Goal: Task Accomplishment & Management: Manage account settings

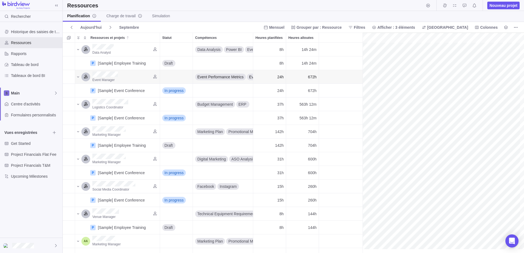
scroll to position [0, 94]
click at [32, 29] on div "Historique des saisies de temps" at bounding box center [31, 31] width 62 height 11
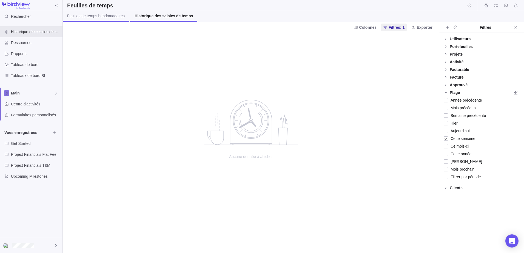
click at [89, 17] on span "Feuilles de temps hebdomadaires" at bounding box center [96, 15] width 58 height 5
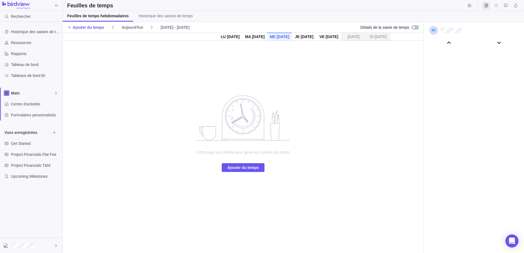
scroll to position [30605, 0]
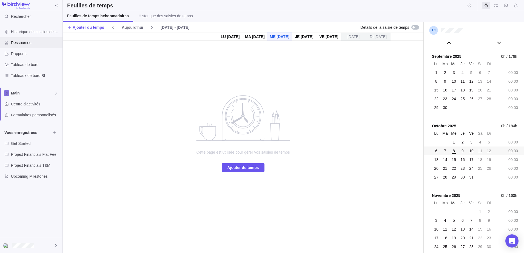
click at [21, 44] on span "Ressources" at bounding box center [35, 42] width 49 height 5
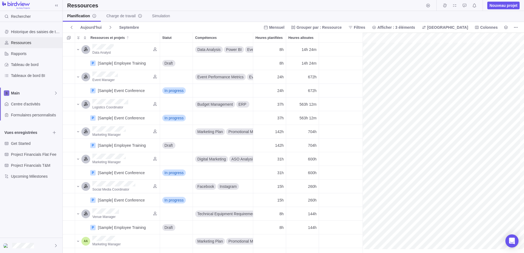
scroll to position [0, 94]
click at [120, 17] on span "Charge de travail" at bounding box center [124, 15] width 36 height 5
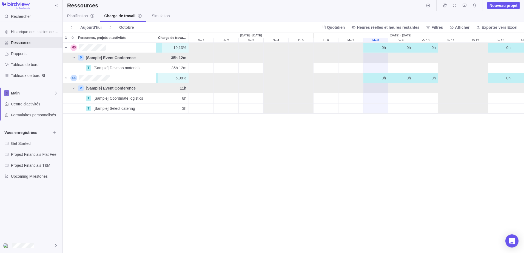
scroll to position [206, 457]
click at [158, 17] on span "Simulation" at bounding box center [161, 15] width 18 height 5
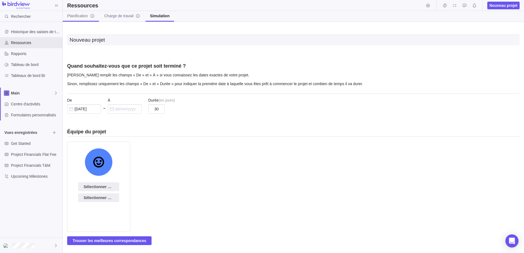
click at [75, 14] on span "Planification" at bounding box center [80, 15] width 27 height 5
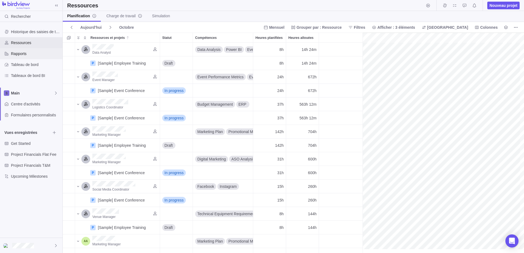
click at [15, 56] on span "Rapports" at bounding box center [35, 53] width 49 height 5
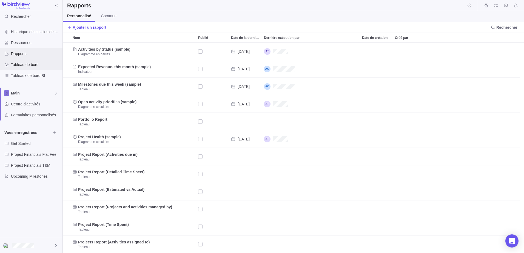
scroll to position [206, 457]
click at [25, 66] on span "Tableau de bord" at bounding box center [35, 64] width 49 height 5
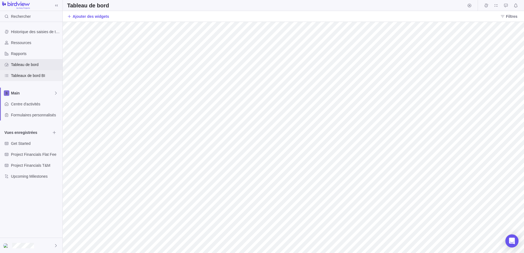
click at [34, 75] on span "Tableaux de bord BI" at bounding box center [35, 75] width 49 height 5
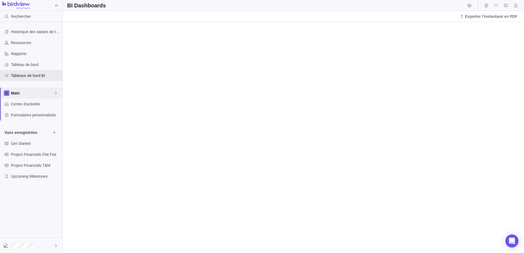
click at [24, 93] on span "Main" at bounding box center [32, 92] width 43 height 5
click at [20, 106] on span "Main" at bounding box center [35, 105] width 41 height 5
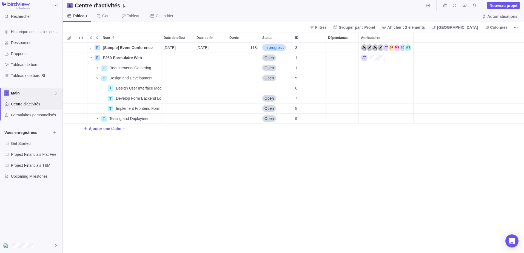
scroll to position [206, 457]
click at [22, 104] on span "Centre d'activités" at bounding box center [35, 103] width 49 height 5
click at [14, 116] on span "Formulaires personnalisés" at bounding box center [35, 114] width 49 height 5
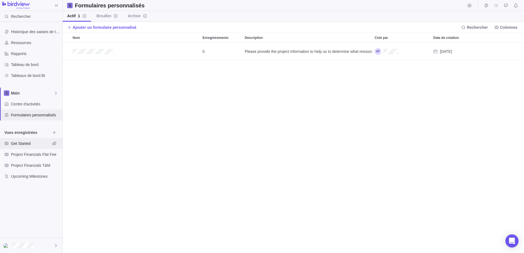
scroll to position [206, 457]
click at [16, 35] on div "Historique des saisies de temps" at bounding box center [31, 31] width 62 height 11
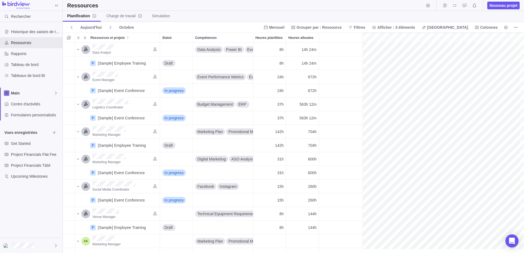
scroll to position [0, 94]
drag, startPoint x: 0, startPoint y: 0, endPoint x: 95, endPoint y: 202, distance: 223.3
drag, startPoint x: 95, startPoint y: 202, endPoint x: 38, endPoint y: 204, distance: 56.7
click at [38, 204] on div "Historique des saisies de temps Ressources Rapports Tableau de bord Tableaux de…" at bounding box center [31, 130] width 62 height 216
click at [56, 245] on icon at bounding box center [56, 246] width 4 height 4
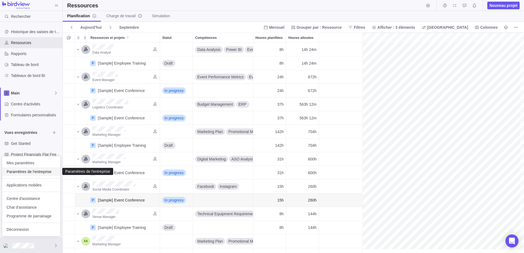
click at [23, 172] on span "Paramètres de l'entreprise" at bounding box center [31, 171] width 49 height 5
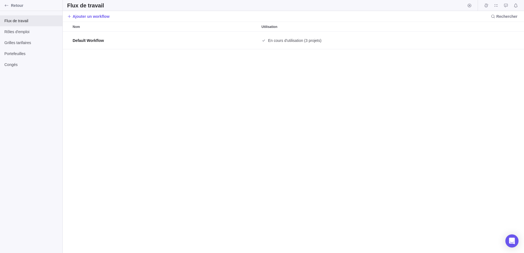
scroll to position [217, 457]
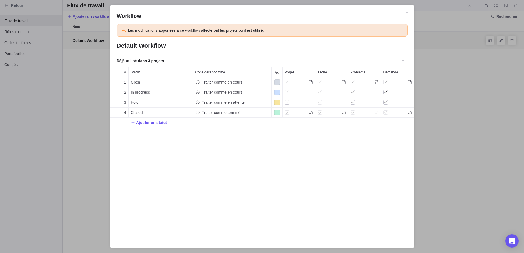
scroll to position [153, 300]
click at [406, 13] on icon "Fermer" at bounding box center [407, 12] width 4 height 4
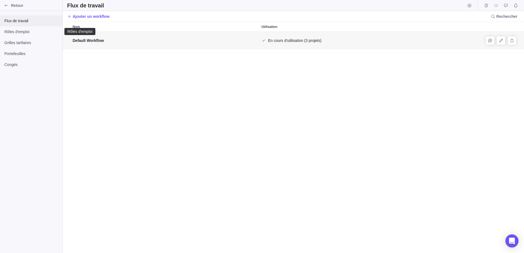
click at [21, 22] on span "Flux de travail" at bounding box center [31, 20] width 54 height 5
click at [15, 33] on span "Rôles d'emploi" at bounding box center [31, 31] width 54 height 5
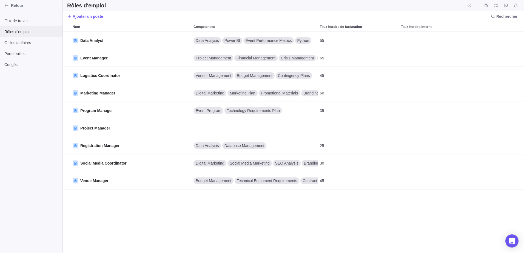
scroll to position [217, 457]
click at [16, 41] on span "Grilles tarifaires" at bounding box center [31, 42] width 54 height 5
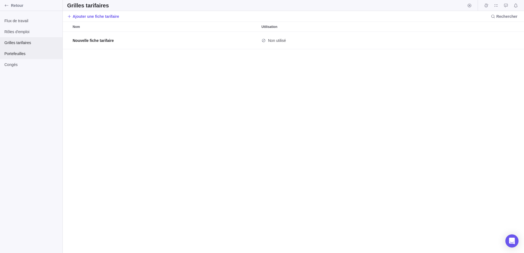
scroll to position [217, 457]
click at [24, 30] on span "Rôles d'emploi" at bounding box center [31, 31] width 54 height 5
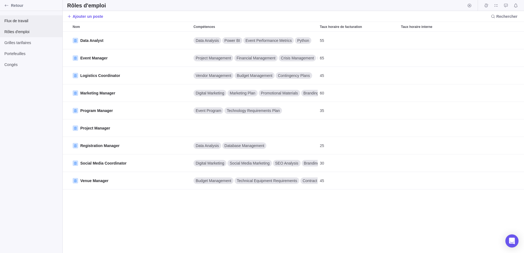
scroll to position [217, 457]
click at [16, 54] on span "Portefeuilles" at bounding box center [31, 53] width 54 height 5
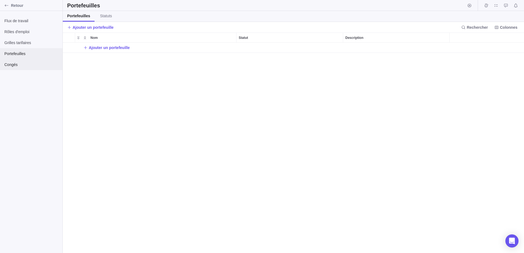
scroll to position [206, 457]
click at [83, 46] on icon "Add New" at bounding box center [85, 47] width 4 height 4
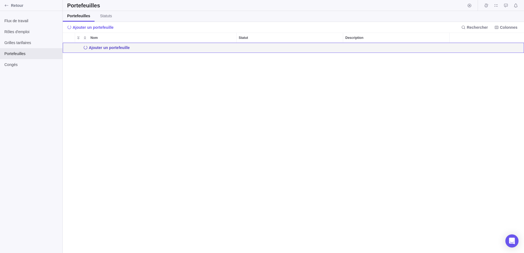
scroll to position [206, 339]
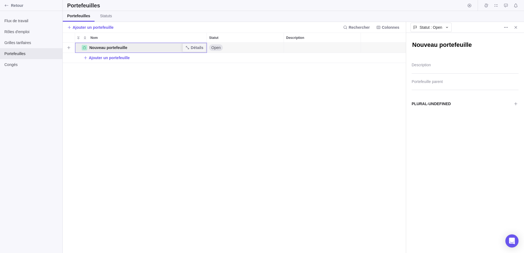
click at [113, 47] on span "Nouveau portefeuille" at bounding box center [108, 47] width 38 height 5
click at [126, 47] on span "Nouveau portefeuille" at bounding box center [108, 47] width 38 height 5
click at [126, 44] on div "Nouveau portefeuille" at bounding box center [141, 47] width 132 height 10
click at [92, 46] on span "Nouveau portefeuille" at bounding box center [108, 47] width 38 height 5
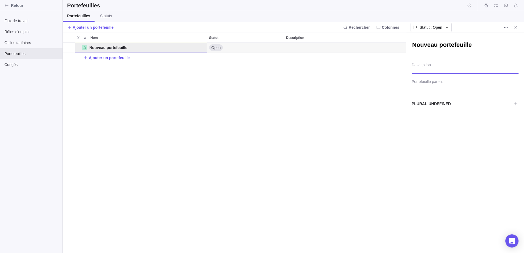
click at [430, 64] on textarea "Description" at bounding box center [465, 67] width 107 height 14
click at [437, 45] on textarea "Nouveau portefeuille" at bounding box center [465, 45] width 107 height 9
type textarea "x"
type textarea "P"
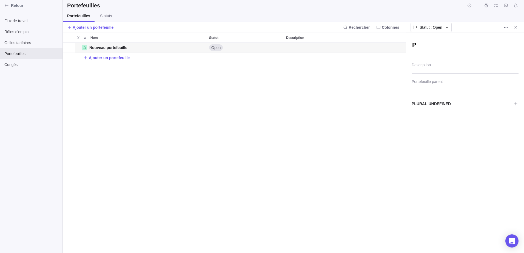
type textarea "x"
type textarea "Po"
type textarea "x"
type textarea "Por"
type textarea "x"
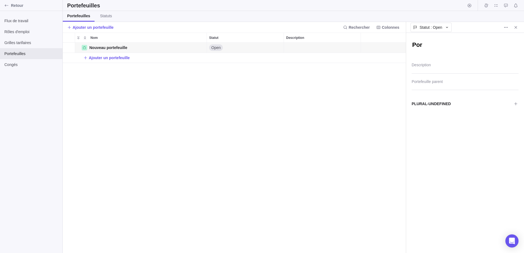
type textarea "Port"
type textarea "x"
type textarea "Porte"
type textarea "x"
type textarea "Portef"
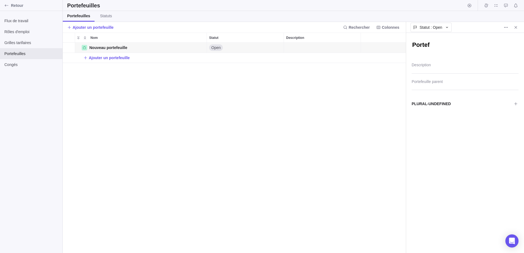
type textarea "x"
type textarea "Portefe"
type textarea "x"
type textarea "Portefeu"
type textarea "x"
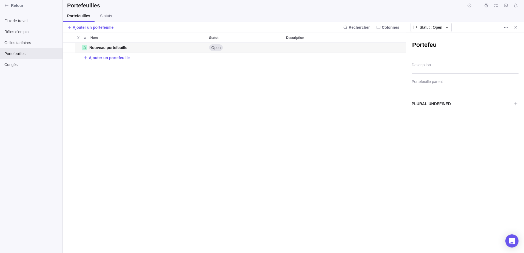
type textarea "Portefeui"
type textarea "x"
type textarea "Portefeuil"
type textarea "x"
type textarea "Portefeuill"
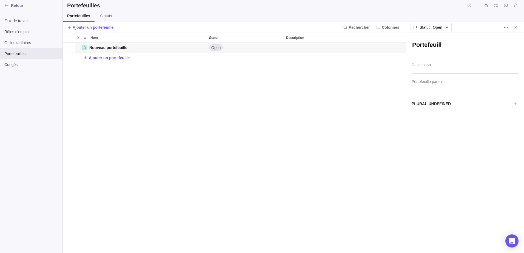
type textarea "x"
type textarea "Portefeuille"
type textarea "x"
type textarea "Portefeuilles"
type textarea "x"
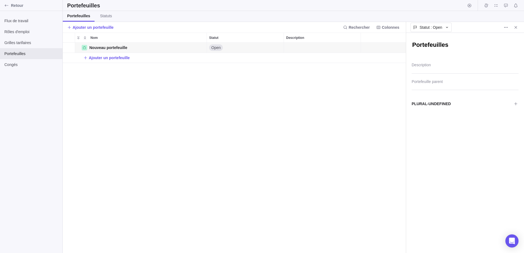
type textarea "Portefeuilles"
type textarea "x"
type textarea "Portefeuilles"
type textarea "x"
type textarea "Portefeuille"
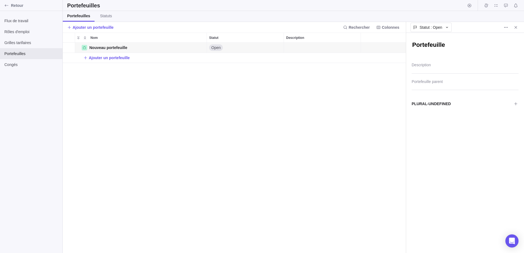
type textarea "x"
type textarea "Portefeuille"
type textarea "x"
type textarea "Portefeuille D"
type textarea "x"
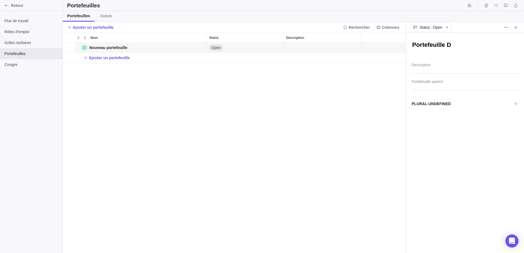
type textarea "Portefeuille DA"
type textarea "x"
type textarea "Portefeuille DAG"
type textarea "x"
type textarea "Portefeuille DAGS"
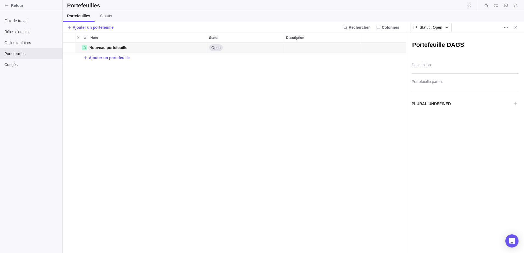
type textarea "x"
type textarea "Portefeuille DAGST"
type textarea "x"
type textarea "Portefeuille DAGSTE"
type textarea "x"
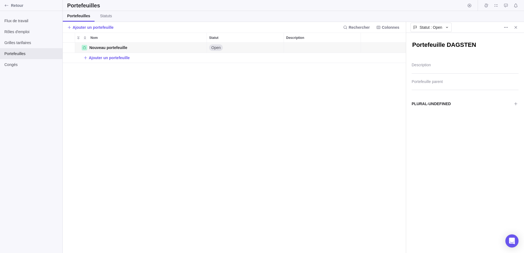
type textarea "Portefeuille DAGSTEN"
type textarea "x"
click at [433, 66] on textarea "Description" at bounding box center [465, 67] width 107 height 14
click at [210, 166] on div "Portefeuille DAGSTEN Détails Open Ajouter un portefeuille" at bounding box center [234, 148] width 343 height 210
click at [16, 64] on span "Congés" at bounding box center [31, 64] width 54 height 5
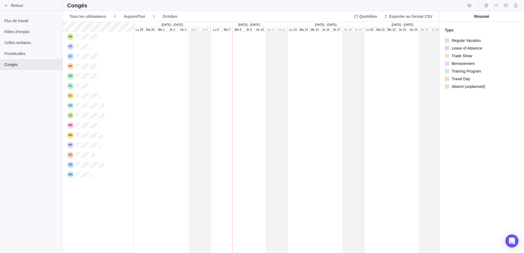
scroll to position [227, 372]
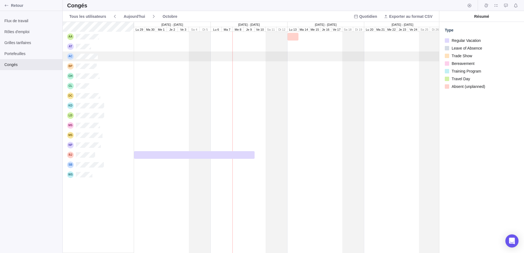
click at [249, 55] on div "grid" at bounding box center [326, 57] width 384 height 10
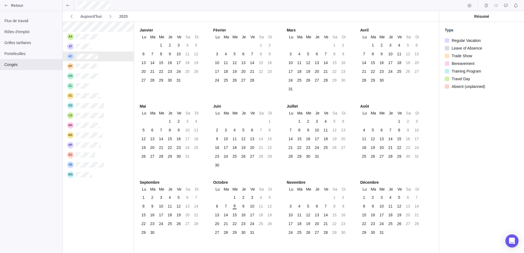
scroll to position [227, 67]
click at [243, 207] on div "9" at bounding box center [243, 206] width 4 height 5
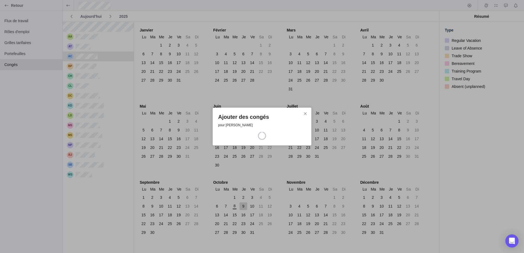
click at [243, 207] on div "Ajouter des congés pour Axel Clauzon" at bounding box center [262, 126] width 524 height 253
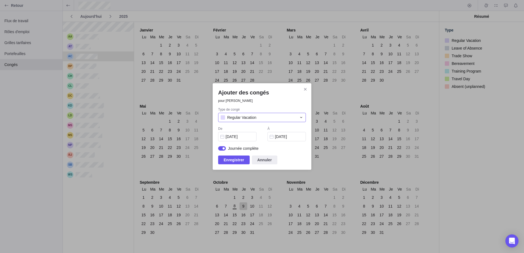
click at [241, 120] on span "Regular Vacation" at bounding box center [241, 117] width 29 height 5
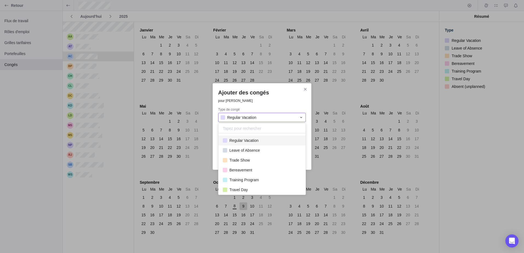
scroll to position [57, 83]
click at [248, 142] on span "Regular Vacation" at bounding box center [243, 140] width 29 height 5
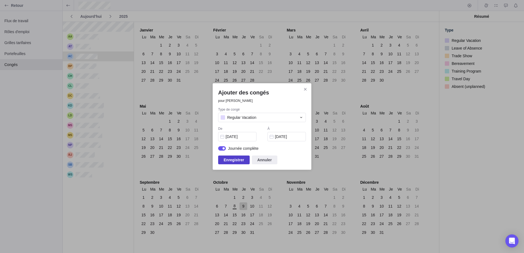
click at [237, 160] on span "Enregistrer" at bounding box center [234, 160] width 21 height 7
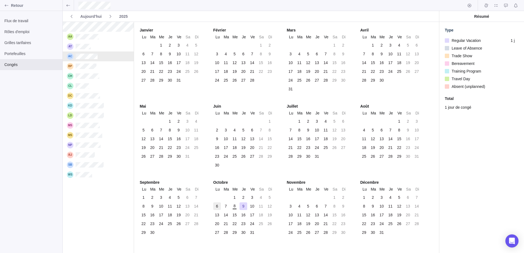
click at [217, 207] on div "6" at bounding box center [217, 206] width 4 height 5
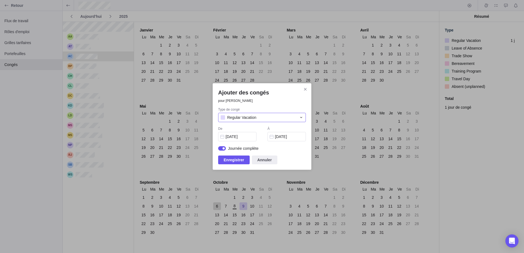
click at [245, 116] on span "Regular Vacation" at bounding box center [241, 117] width 29 height 5
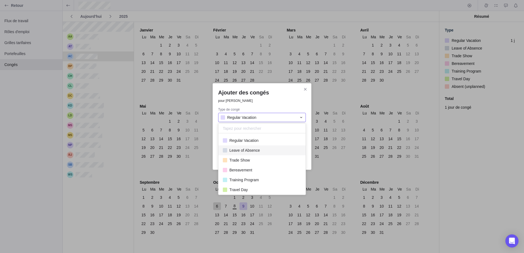
click at [248, 152] on span "Leave of Absence" at bounding box center [244, 150] width 30 height 5
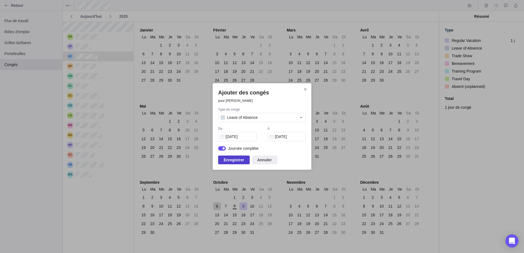
click at [239, 160] on span "Enregistrer" at bounding box center [234, 160] width 21 height 7
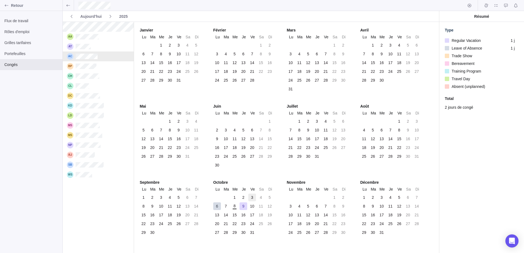
click at [252, 197] on div "3" at bounding box center [252, 197] width 4 height 5
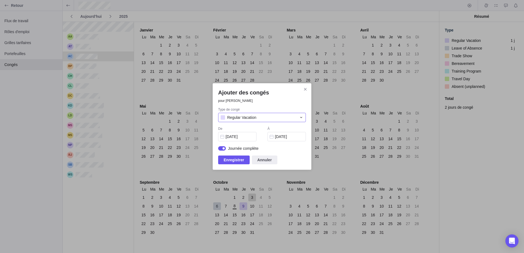
click at [242, 119] on span "Regular Vacation" at bounding box center [241, 117] width 29 height 5
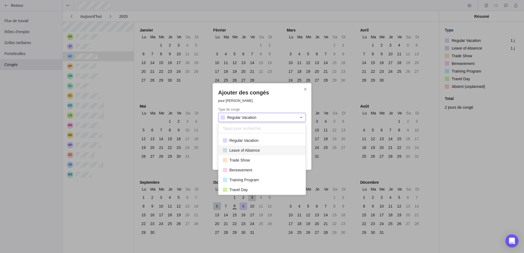
click at [246, 150] on span "Leave of Absence" at bounding box center [244, 150] width 30 height 5
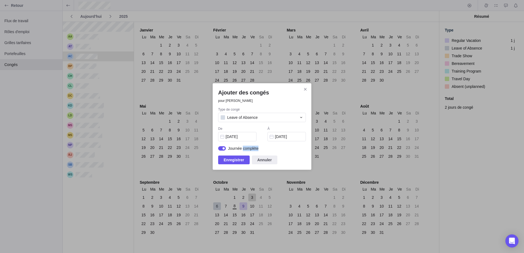
click at [246, 150] on span "Journée complète" at bounding box center [243, 148] width 30 height 5
drag, startPoint x: 246, startPoint y: 150, endPoint x: 236, endPoint y: 159, distance: 13.2
click at [237, 158] on span "Enregistrer" at bounding box center [234, 160] width 21 height 7
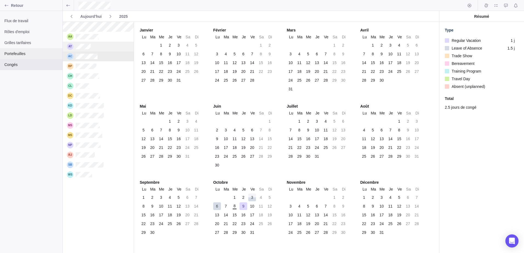
click at [17, 53] on span "Portefeuilles" at bounding box center [31, 53] width 54 height 5
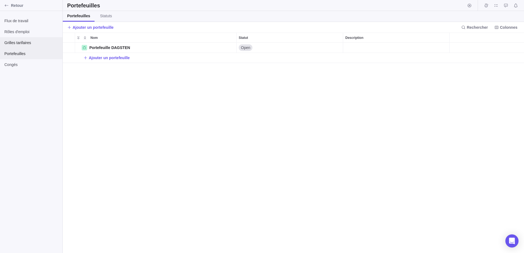
scroll to position [206, 457]
click at [14, 42] on span "Grilles tarifaires" at bounding box center [31, 42] width 54 height 5
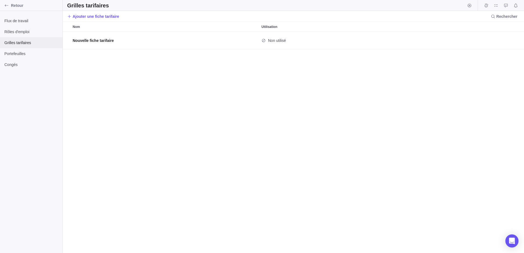
scroll to position [217, 457]
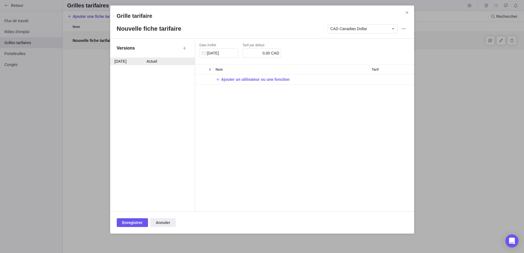
scroll to position [133, 215]
click at [156, 62] on div "Actuel" at bounding box center [169, 61] width 44 height 5
click at [233, 79] on span "Ajouter un utilisateur ou une fonction" at bounding box center [255, 79] width 68 height 5
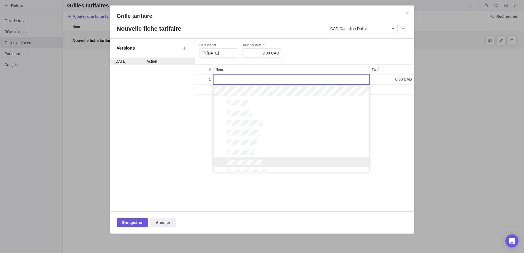
scroll to position [176, 0]
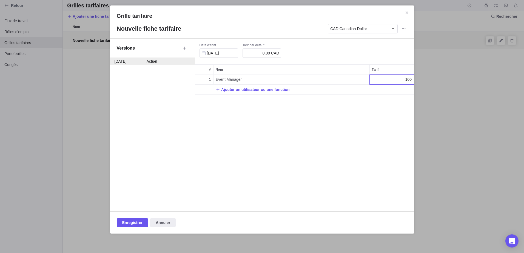
type input "100"
click at [315, 104] on div "Grille tarifaire Nouvelle fiche tarifaire CAD Canadian Dollar Versions 29/09/20…" at bounding box center [262, 126] width 524 height 253
click at [131, 225] on span "Enregistrer" at bounding box center [132, 222] width 21 height 7
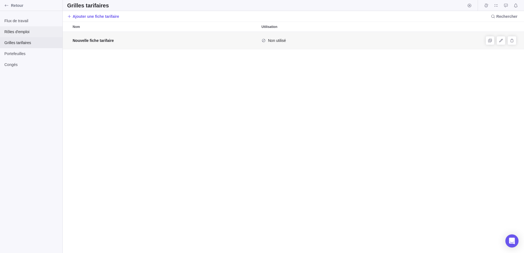
click at [22, 32] on span "Rôles d'emploi" at bounding box center [31, 31] width 54 height 5
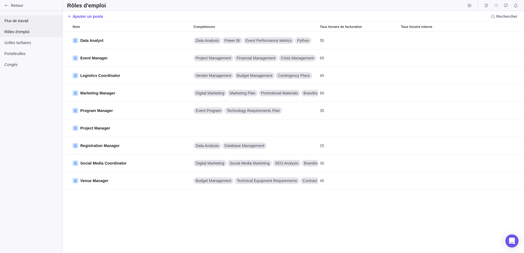
scroll to position [217, 457]
click at [20, 21] on span "Flux de travail" at bounding box center [31, 20] width 54 height 5
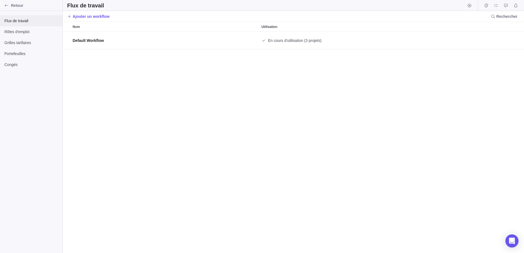
scroll to position [217, 457]
click at [7, 63] on span "Congés" at bounding box center [31, 64] width 54 height 5
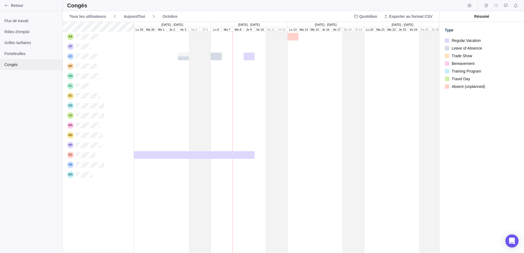
scroll to position [227, 372]
click at [9, 9] on div "Retour" at bounding box center [6, 5] width 9 height 9
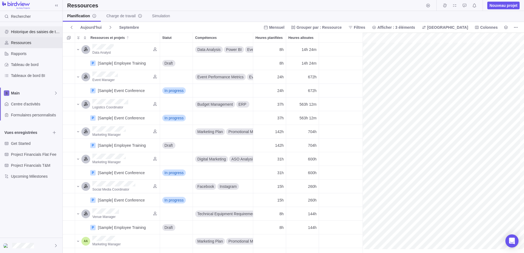
click at [15, 28] on div "Historique des saisies de temps" at bounding box center [31, 31] width 62 height 11
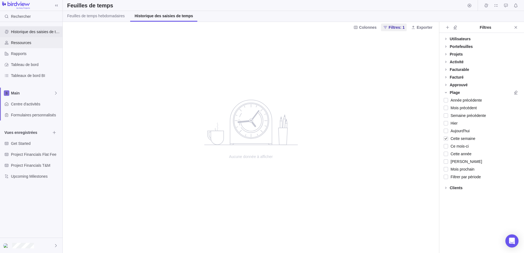
click at [25, 42] on span "Ressources" at bounding box center [35, 42] width 49 height 5
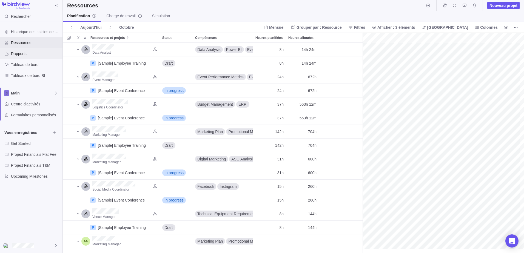
click at [21, 55] on span "Rapports" at bounding box center [35, 53] width 49 height 5
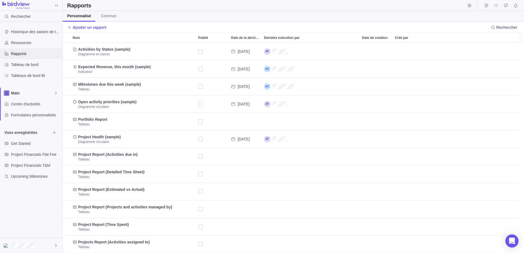
scroll to position [206, 457]
click at [21, 64] on span "Tableau de bord" at bounding box center [35, 64] width 49 height 5
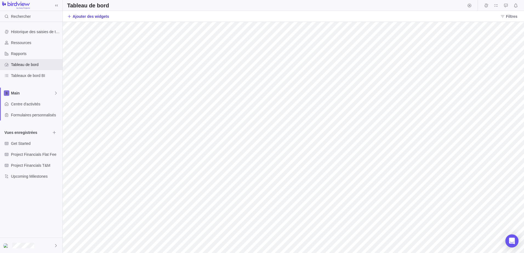
click at [95, 17] on span "Ajouter des widgets" at bounding box center [91, 16] width 36 height 5
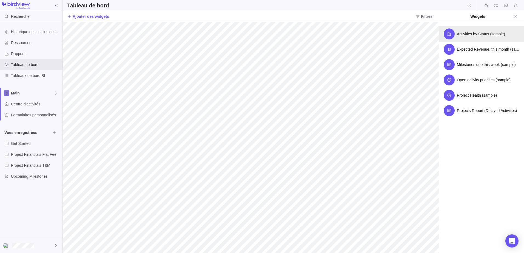
click at [462, 35] on span "Activities by Status (sample)" at bounding box center [481, 33] width 48 height 5
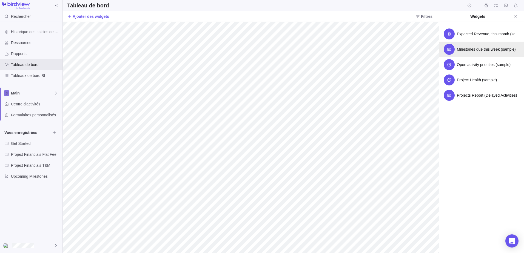
click at [487, 49] on span "Milestones due this week (sample)" at bounding box center [486, 49] width 59 height 5
click at [481, 51] on span "Open activity priorities (sample)" at bounding box center [484, 49] width 54 height 5
click at [481, 51] on span "Project Health (sample)" at bounding box center [477, 49] width 40 height 5
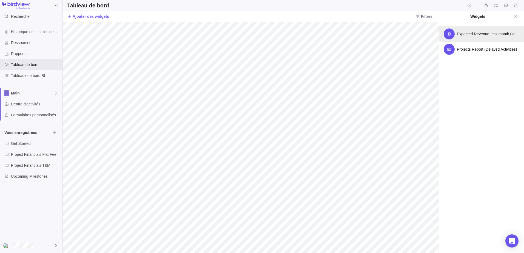
click at [483, 33] on span "Expected Revenue, this month (sample)" at bounding box center [488, 33] width 63 height 5
click at [483, 34] on span "Projects Report (Delayed Activities)" at bounding box center [487, 33] width 60 height 5
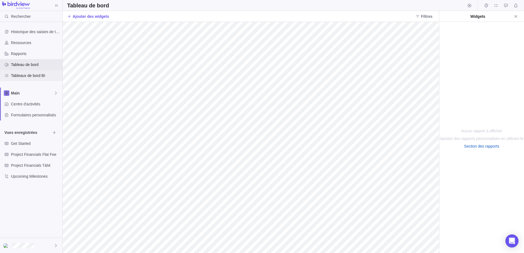
click at [21, 76] on span "Tableaux de bord BI" at bounding box center [35, 75] width 49 height 5
